Goal: Complete application form

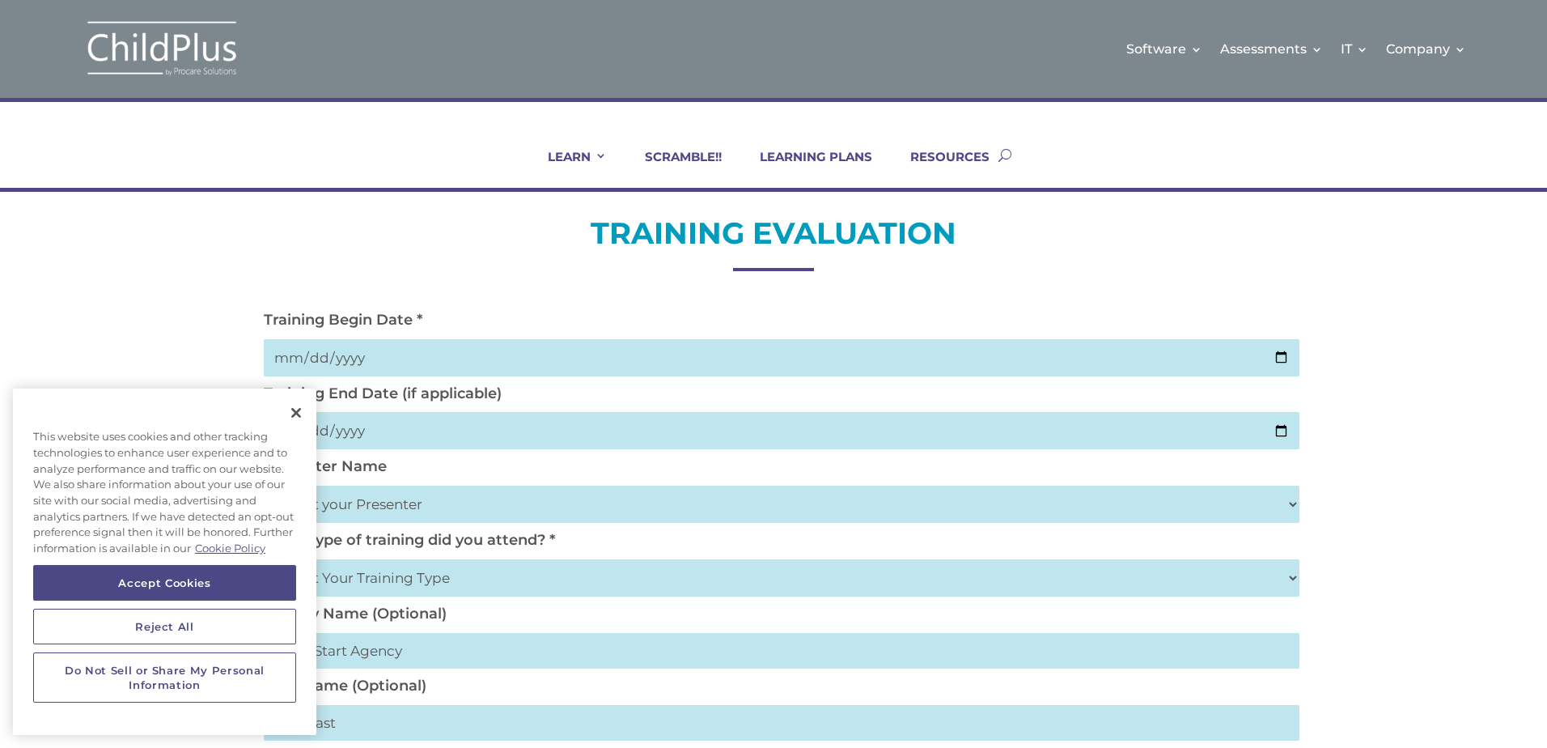
click at [1287, 356] on input "date" at bounding box center [782, 357] width 1036 height 37
type input "2025-10-02"
click at [295, 420] on button "Close" at bounding box center [296, 413] width 36 height 36
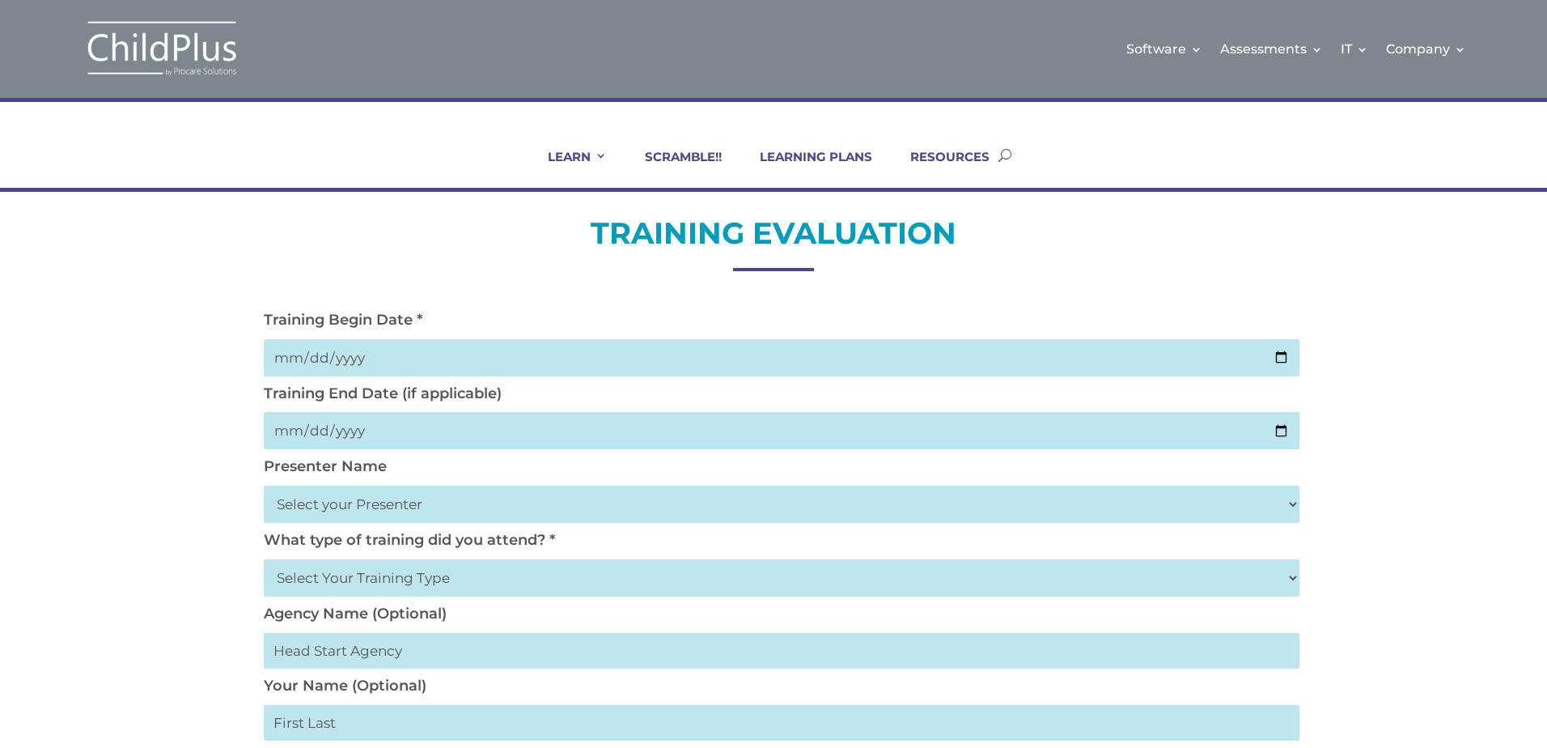
click at [429, 435] on input "date" at bounding box center [782, 430] width 1036 height 37
click at [1271, 424] on input "date" at bounding box center [782, 430] width 1036 height 37
click at [1282, 430] on input "date" at bounding box center [782, 430] width 1036 height 37
type input "2025-10-02"
click at [380, 507] on select "Select your Presenter Aaron Dickerson Amy Corkery Cindy Coats Danielle Hensley …" at bounding box center [782, 503] width 1036 height 37
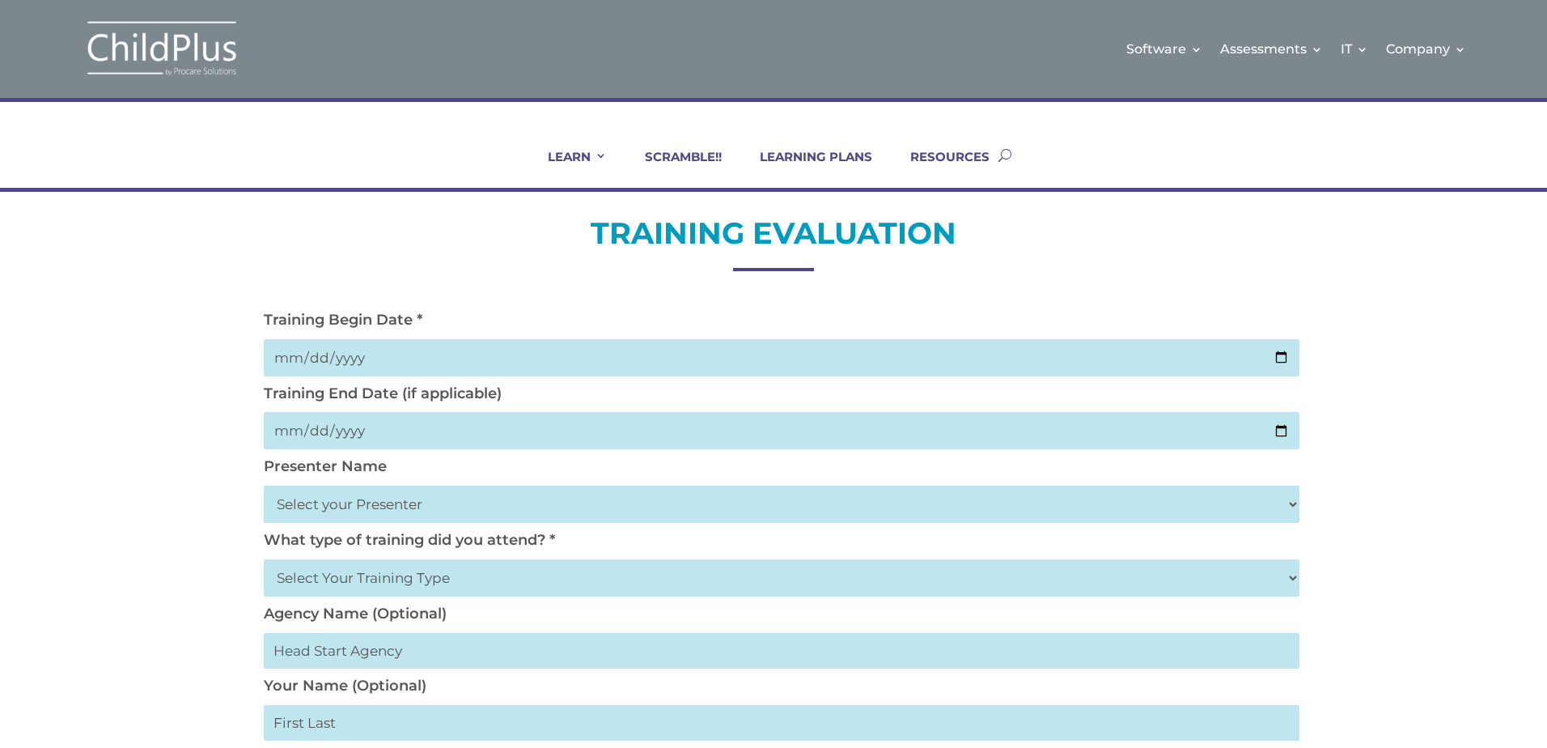
select select "Nickerson, Trecia"
click at [264, 485] on select "Select your Presenter Aaron Dickerson Amy Corkery Cindy Coats Danielle Hensley …" at bounding box center [782, 503] width 1036 height 37
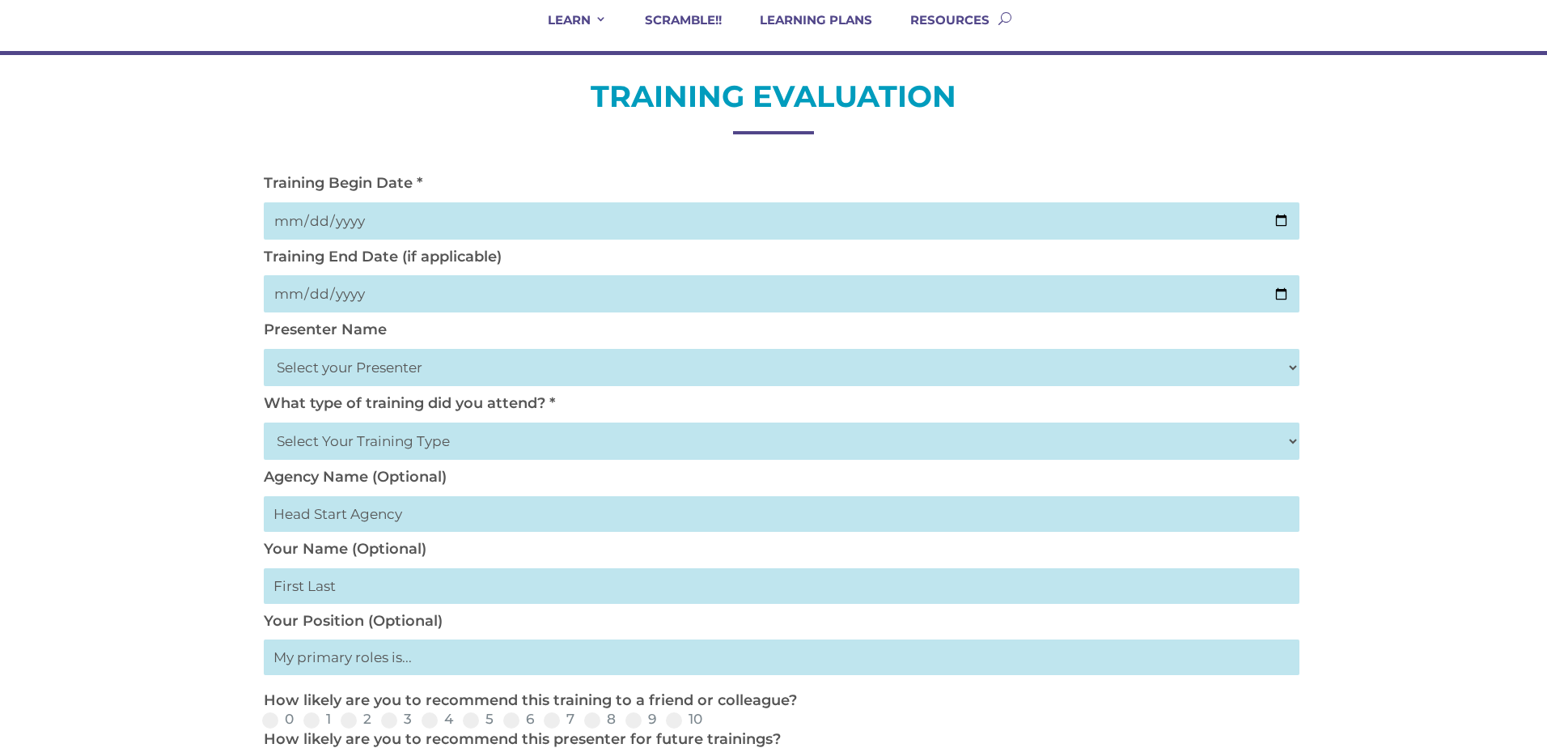
scroll to position [194, 0]
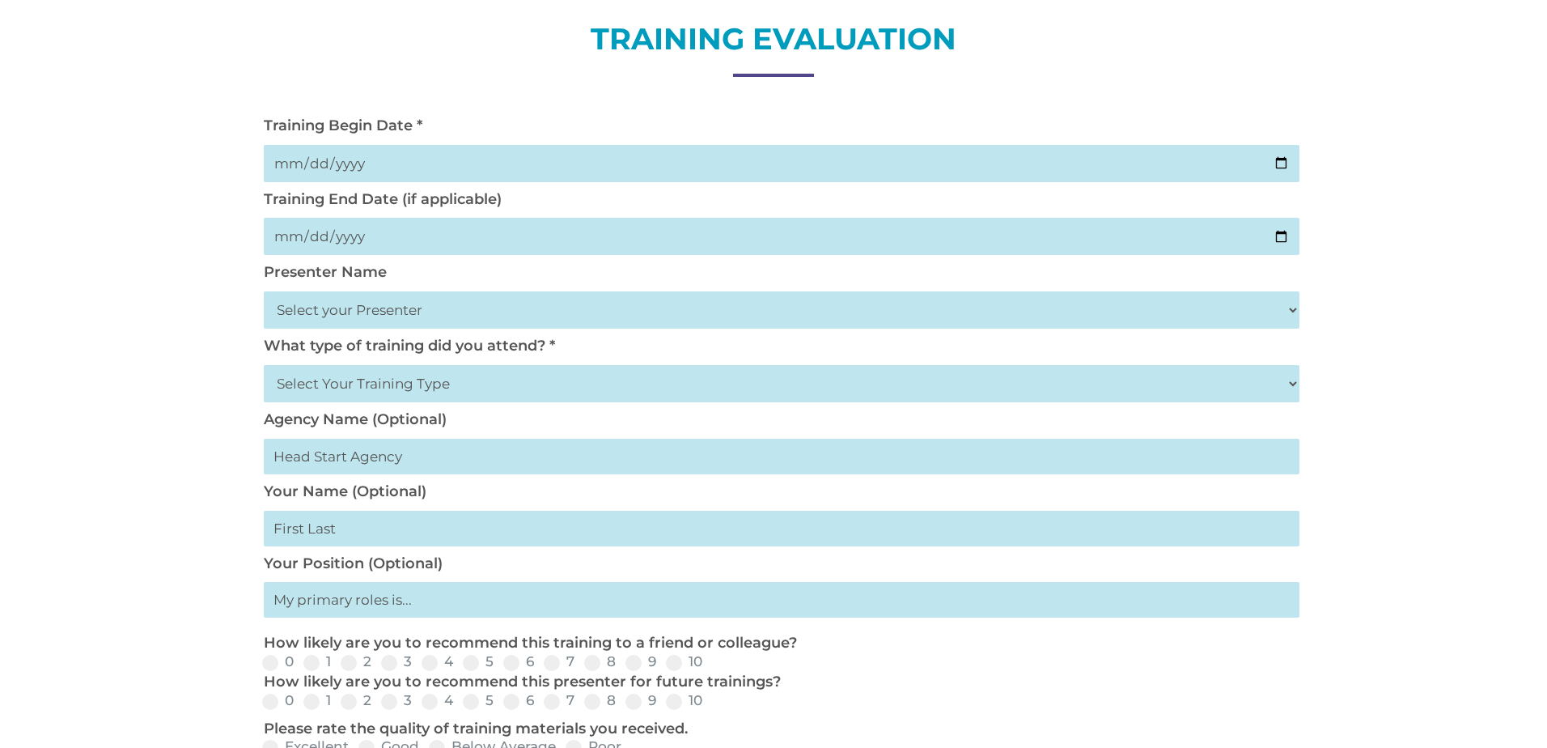
click at [484, 387] on select "Select Your Training Type On-site (at your agency) Virtual Visit Live Group Web…" at bounding box center [782, 383] width 1036 height 37
select select "Virtual Visit"
click at [264, 365] on select "Select Your Training Type On-site (at your agency) Virtual Visit Live Group Web…" at bounding box center [782, 383] width 1036 height 37
click at [459, 373] on select "Select Your Training Type On-site (at your agency) Virtual Visit Live Group Web…" at bounding box center [782, 383] width 1036 height 37
click at [264, 365] on select "Select Your Training Type On-site (at your agency) Virtual Visit Live Group Web…" at bounding box center [782, 383] width 1036 height 37
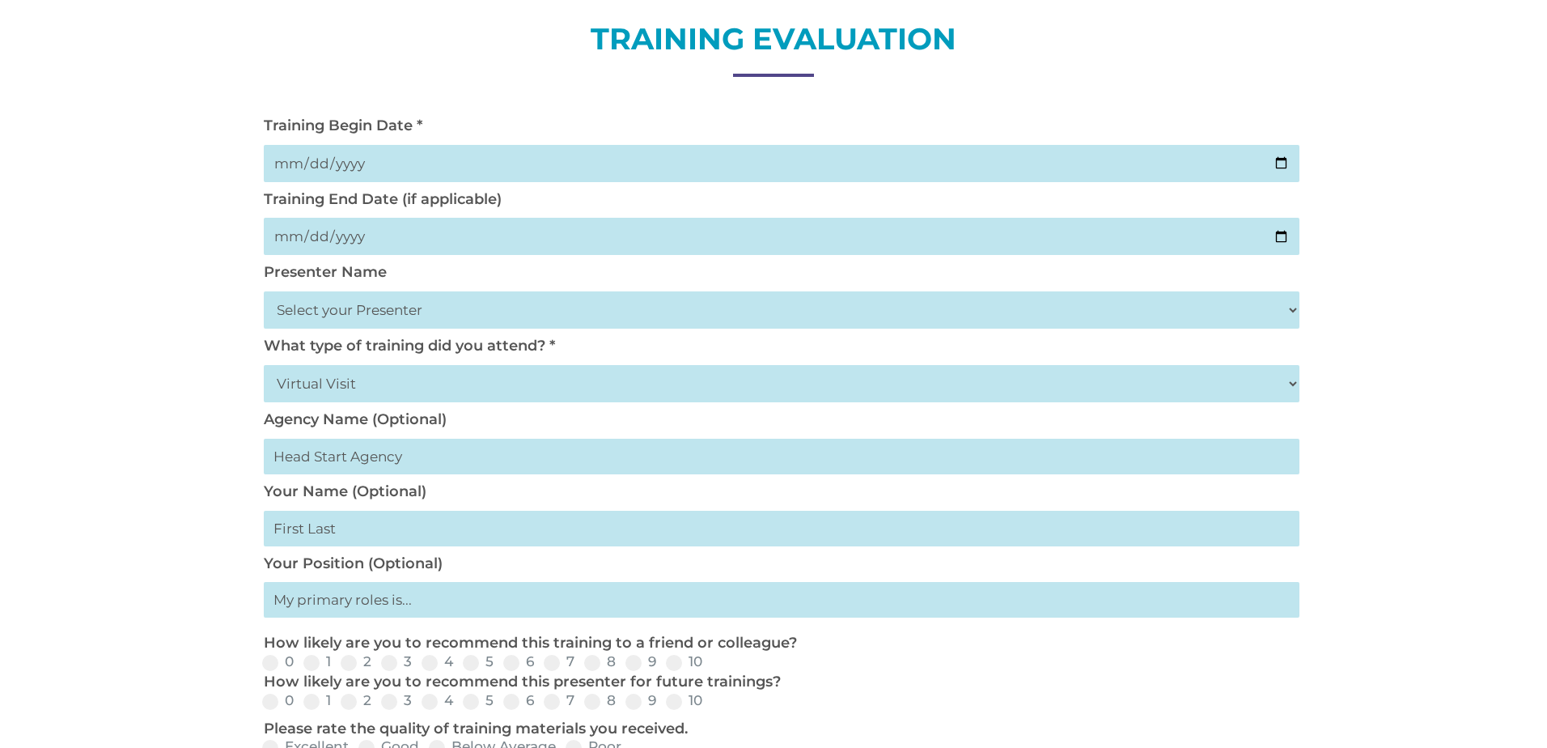
click at [472, 468] on input "text" at bounding box center [782, 456] width 1036 height 36
type input "Early Head Start"
click at [345, 536] on input "text" at bounding box center [782, 528] width 1036 height 36
type input "Paula Fonseca"
click at [449, 599] on input "text" at bounding box center [782, 600] width 1036 height 36
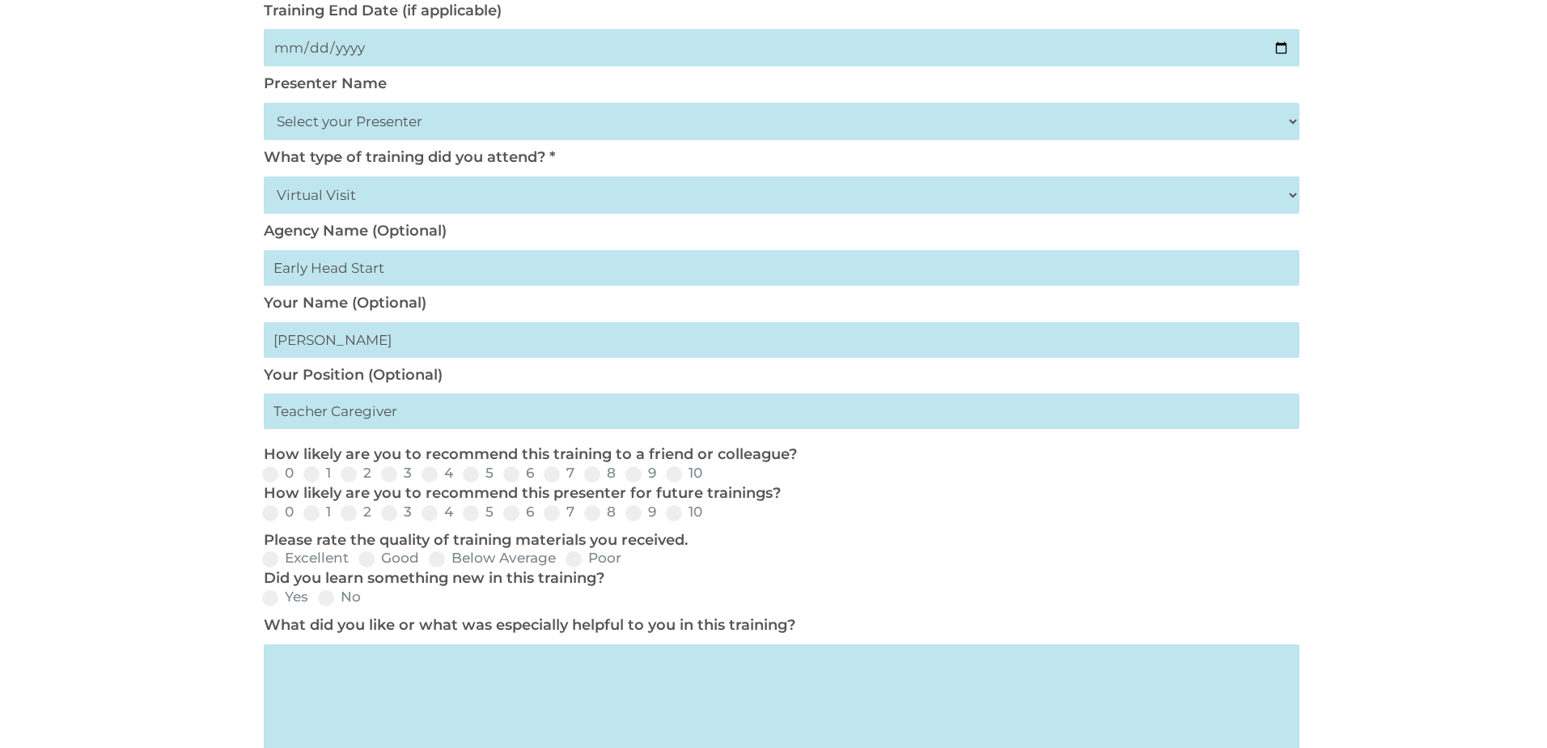
scroll to position [388, 0]
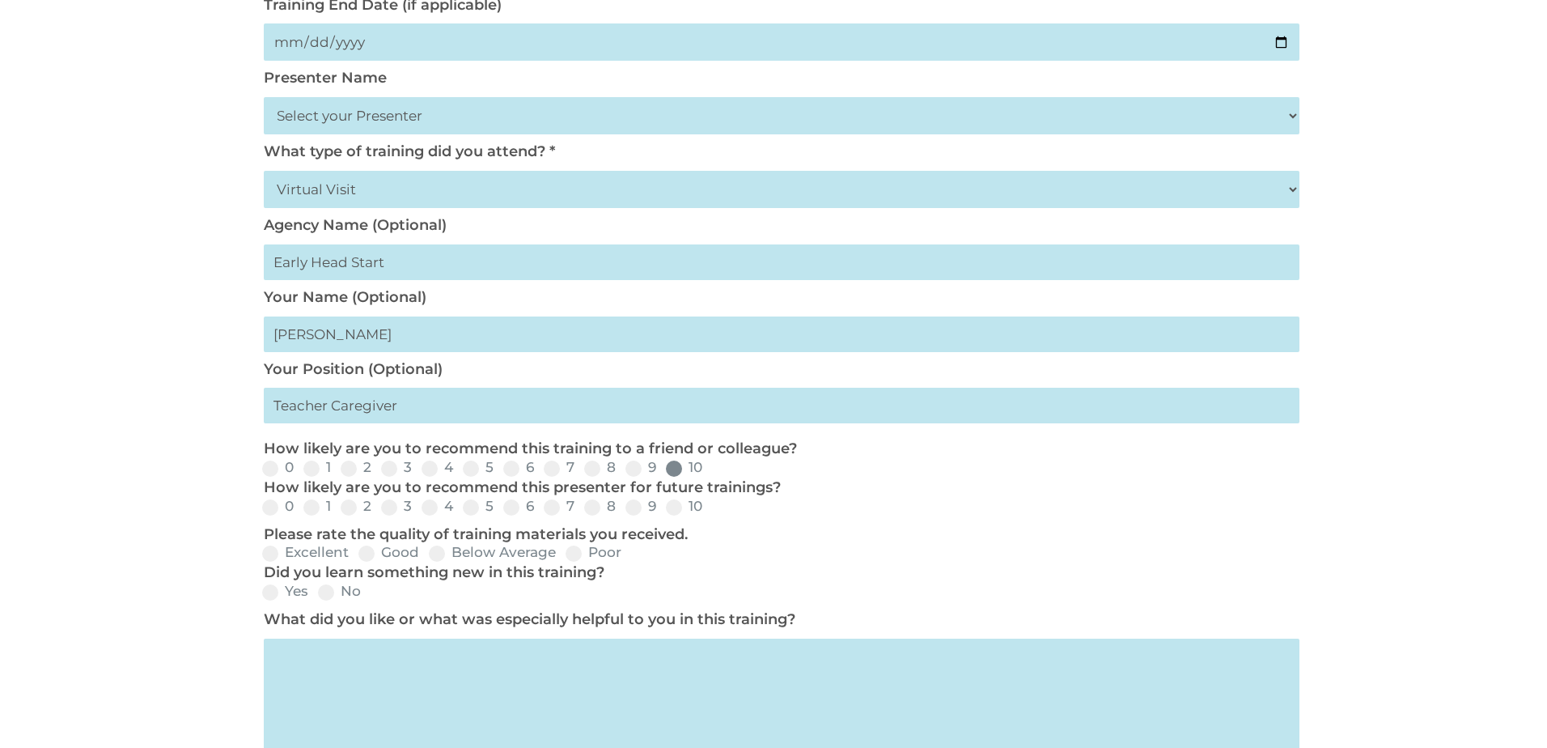
type input "Teacher Caregiver"
click at [680, 471] on span at bounding box center [674, 468] width 16 height 16
click at [710, 471] on input "10" at bounding box center [715, 473] width 11 height 11
radio input "true"
click at [671, 507] on span at bounding box center [674, 507] width 16 height 16
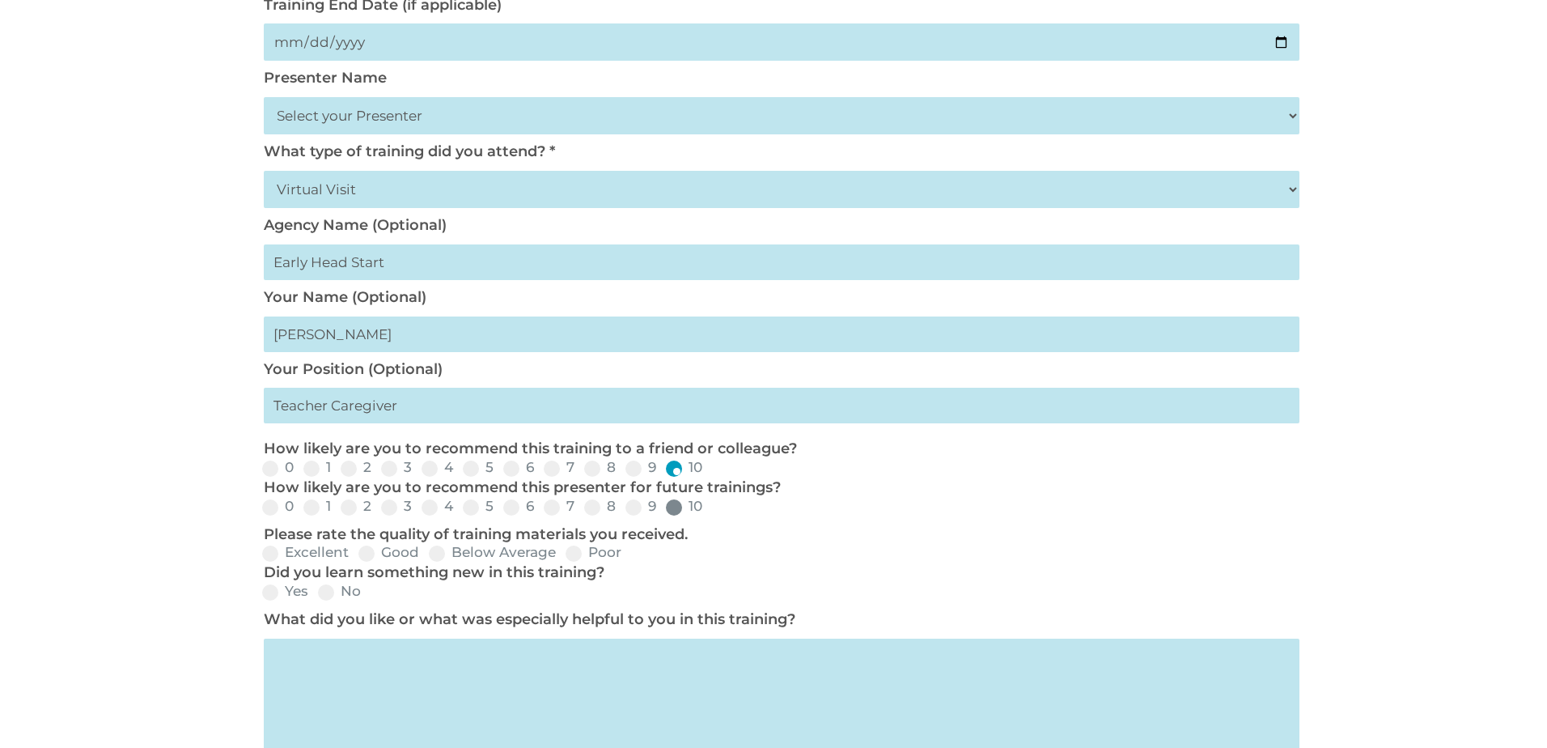
click at [710, 507] on input "10" at bounding box center [715, 512] width 11 height 11
radio input "true"
click at [283, 551] on label "Excellent" at bounding box center [305, 552] width 87 height 14
click at [357, 553] on input "Excellent" at bounding box center [362, 558] width 11 height 11
radio input "true"
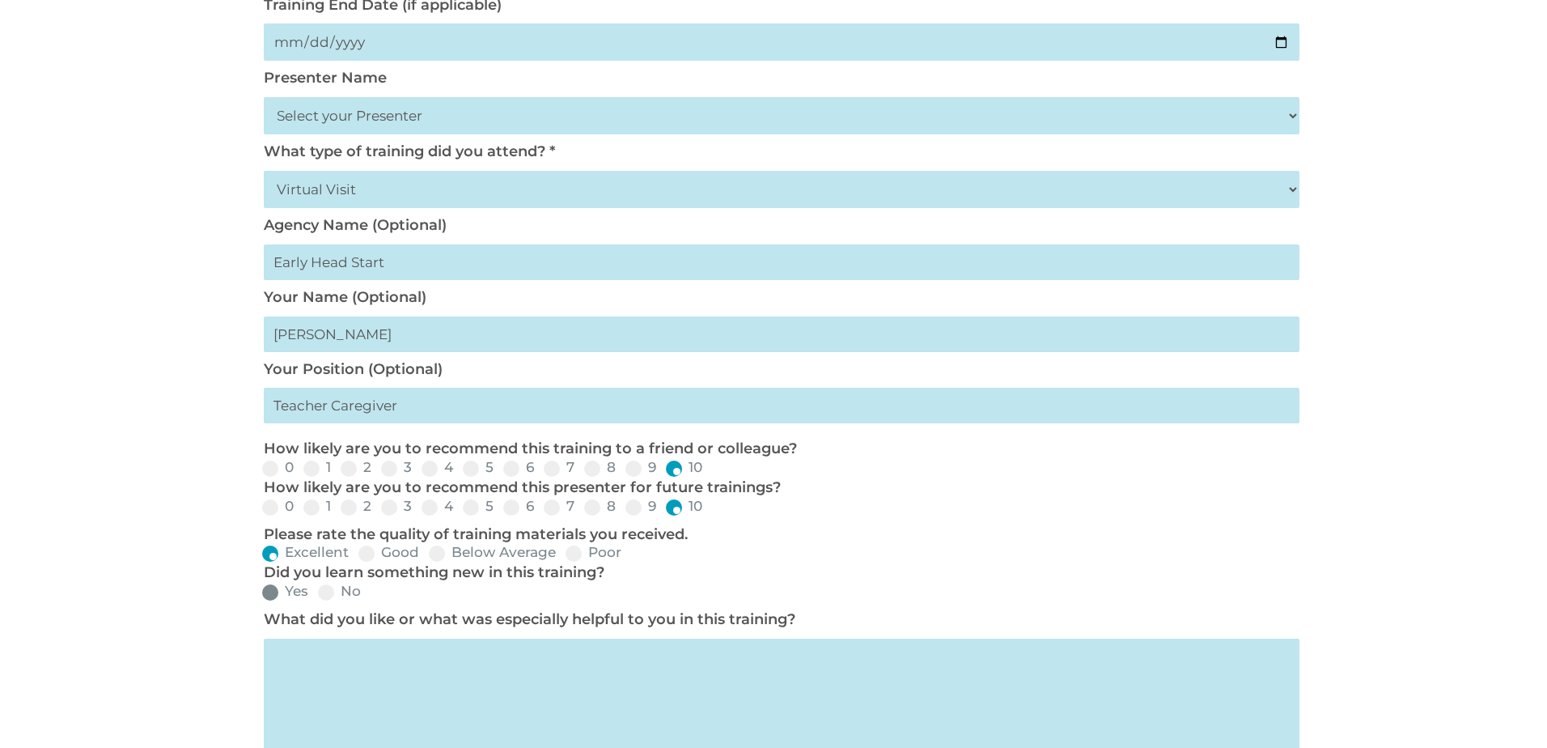
click at [269, 591] on span at bounding box center [270, 592] width 16 height 16
click at [316, 592] on input "Yes" at bounding box center [321, 597] width 11 height 11
radio input "true"
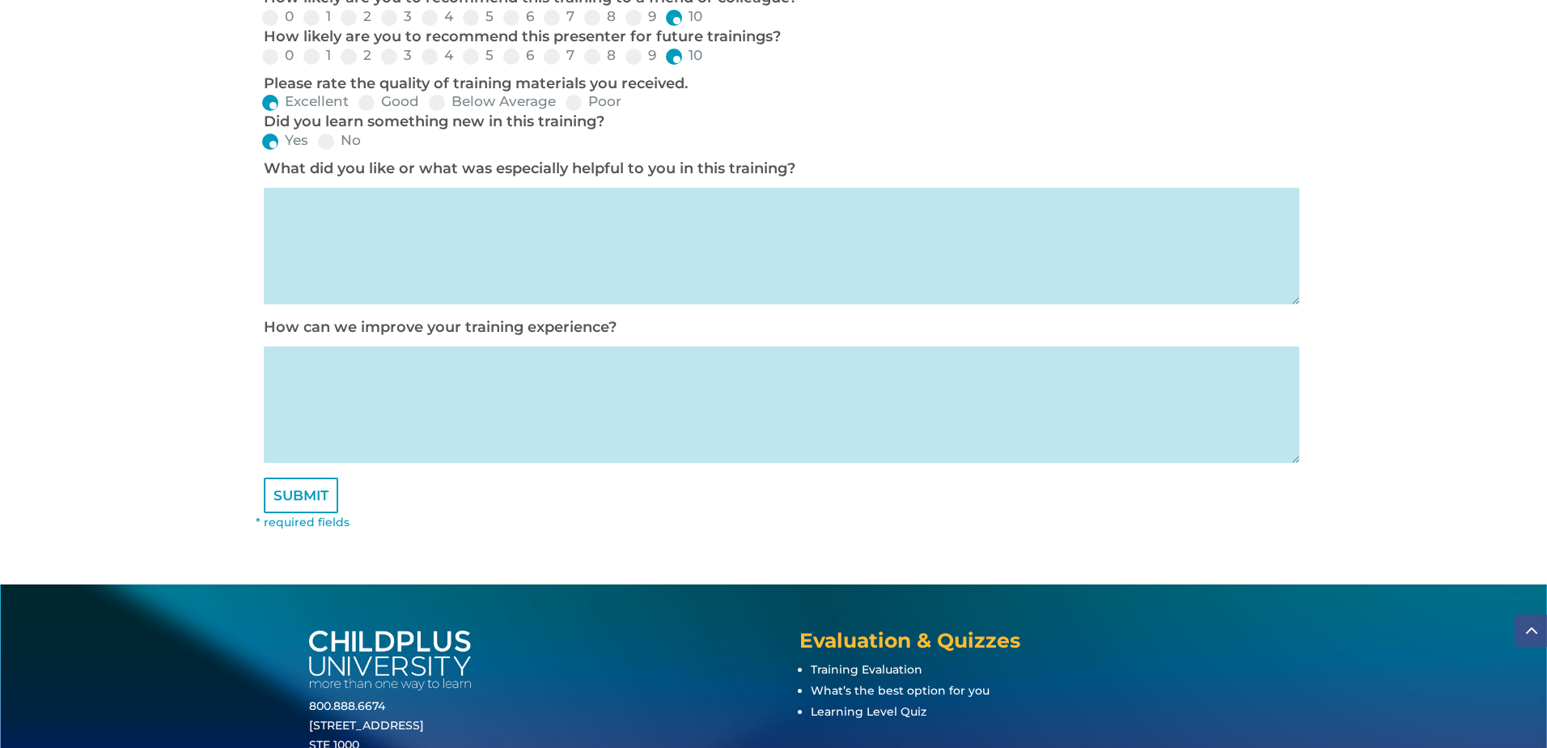
scroll to position [841, 0]
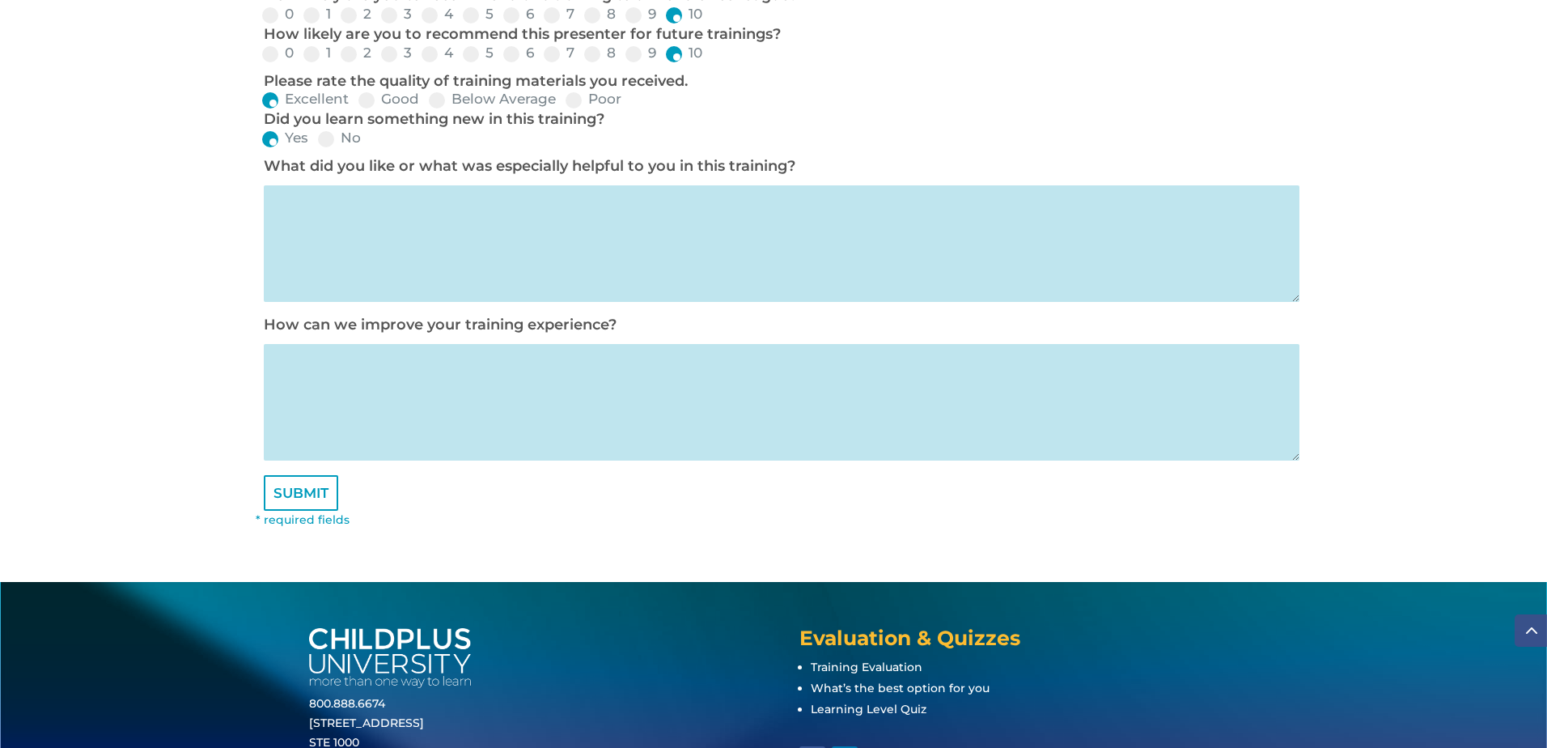
click at [299, 214] on textarea at bounding box center [782, 243] width 1036 height 116
click at [313, 503] on input "SUBMIT" at bounding box center [301, 493] width 74 height 36
click at [324, 495] on input "SUBMIT" at bounding box center [301, 493] width 74 height 36
type textarea "the walk through in real time and examples"
click at [301, 489] on input "SUBMIT" at bounding box center [301, 493] width 74 height 36
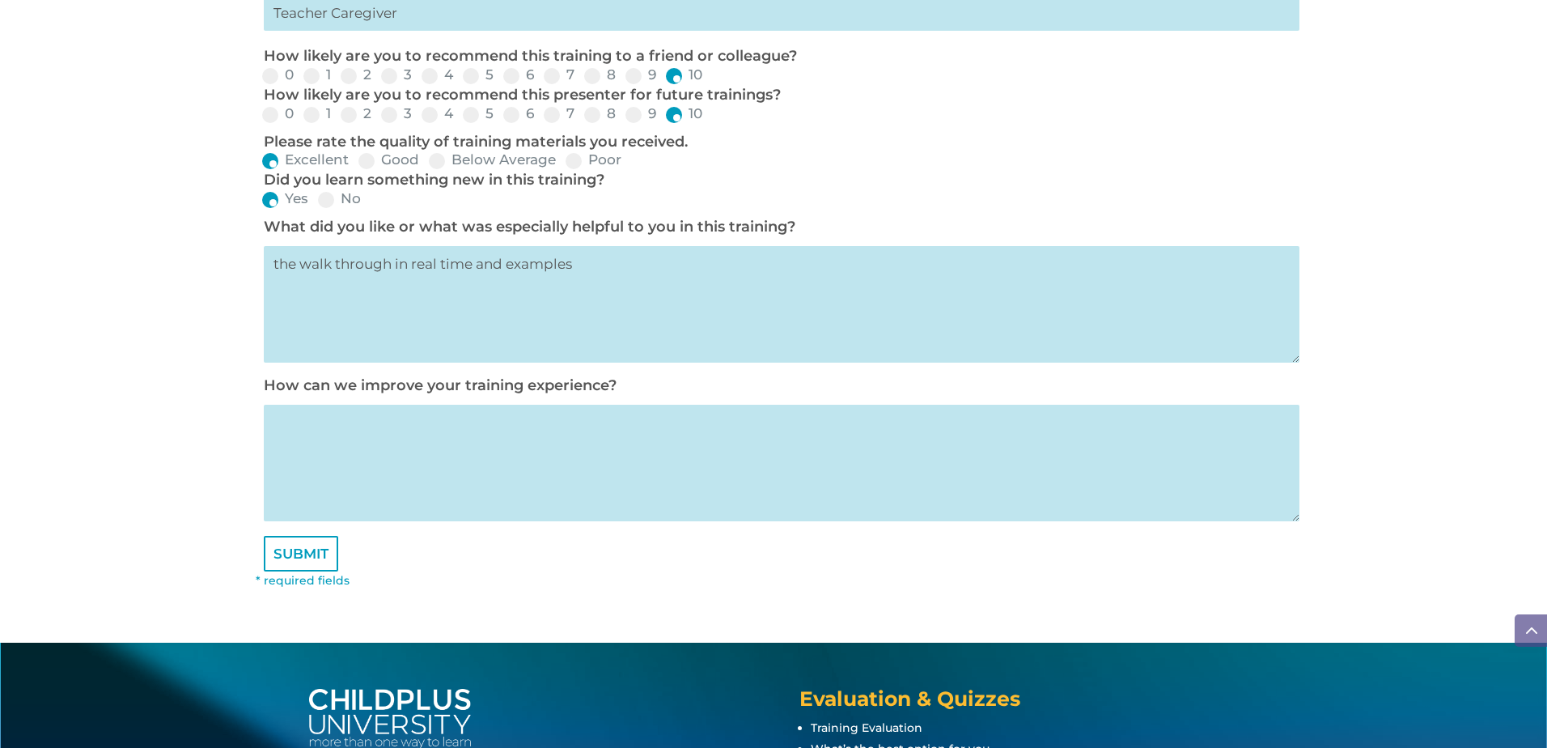
scroll to position [957, 0]
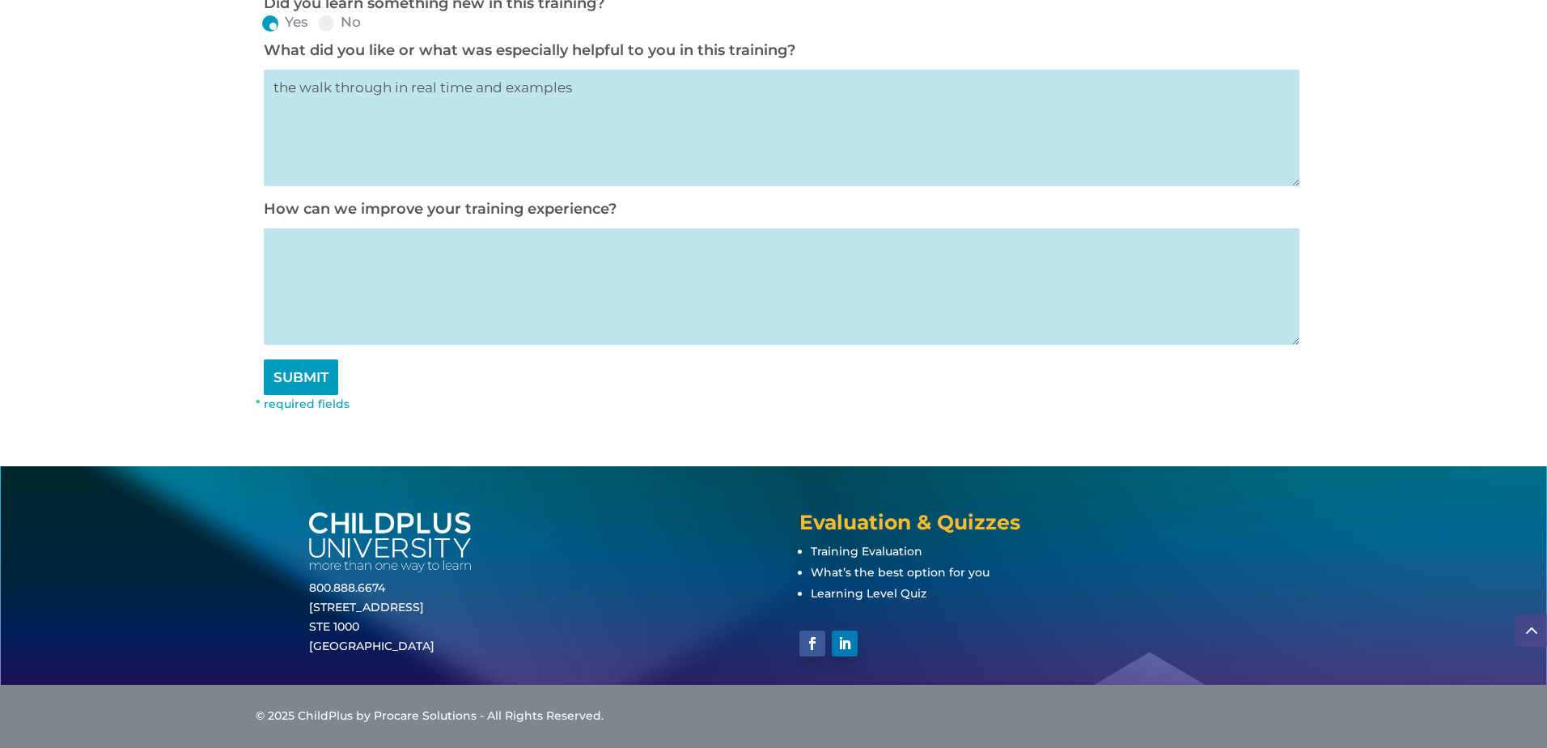
click at [324, 371] on input "SUBMIT" at bounding box center [301, 377] width 74 height 36
click at [301, 378] on input "SUBMIT" at bounding box center [301, 377] width 74 height 36
